Goal: Task Accomplishment & Management: Use online tool/utility

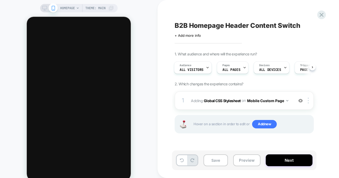
scroll to position [1, 0]
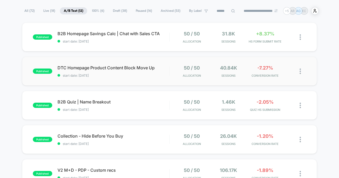
scroll to position [35, 0]
click at [146, 107] on div "B2B Quiz | Name Breakout Click to edit experience details Click to edit experie…" at bounding box center [113, 105] width 112 height 12
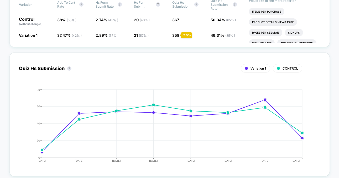
scroll to position [174, 0]
